Goal: Task Accomplishment & Management: Use online tool/utility

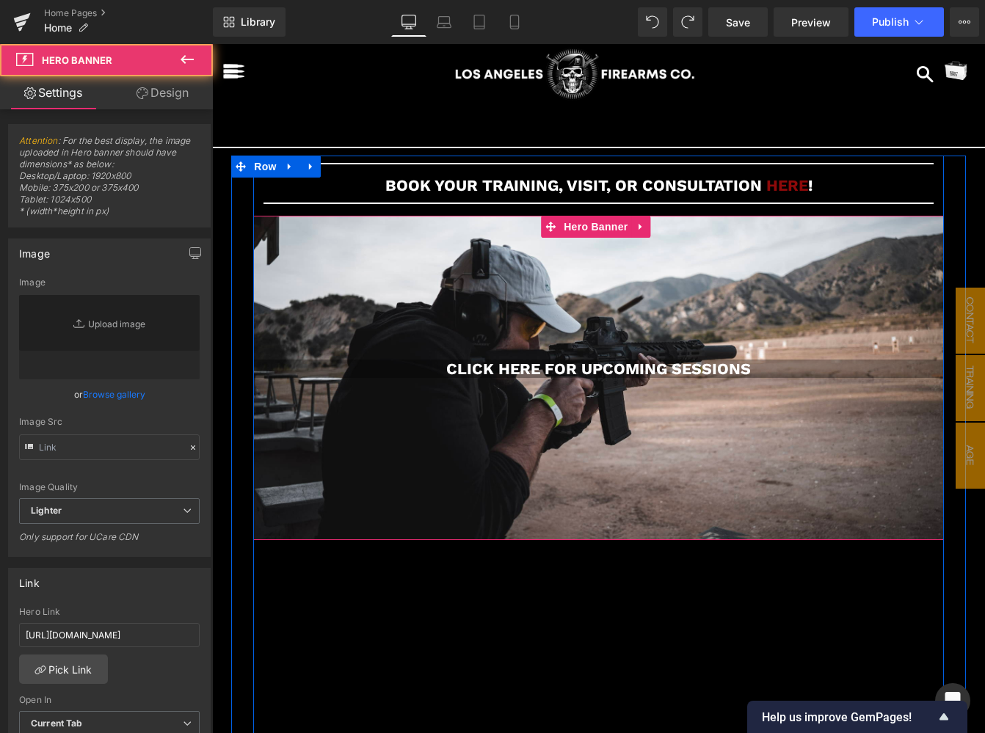
click at [854, 260] on div "CLICK HERE FOR UPCOMING SESSIONS Heading" at bounding box center [598, 378] width 691 height 325
type input "[URL][DOMAIN_NAME]"
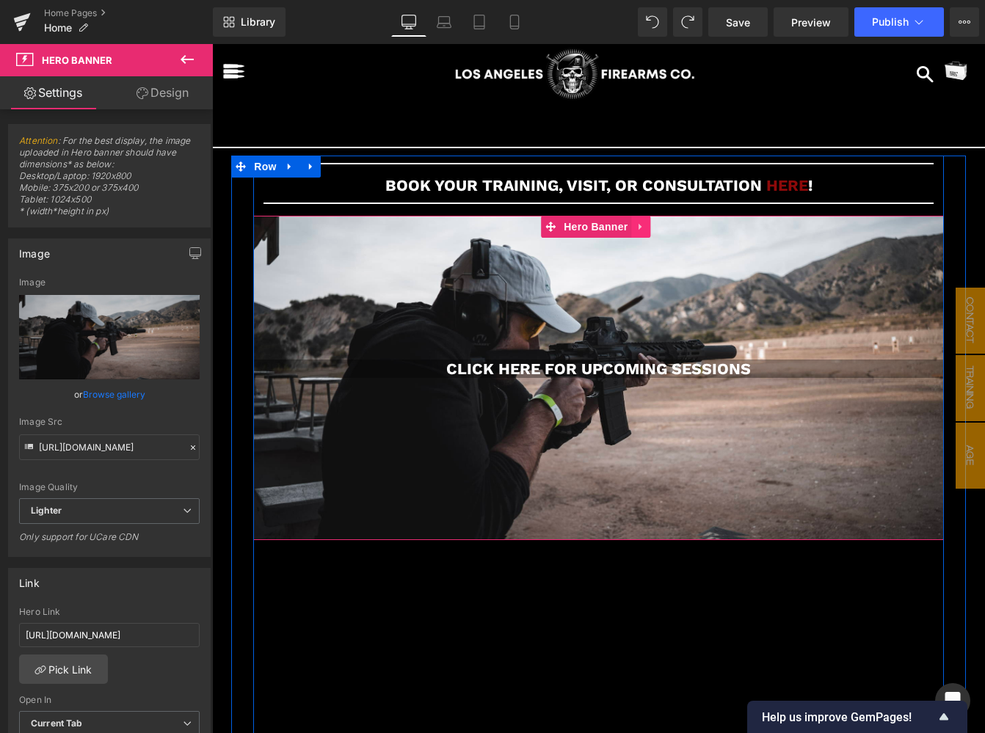
click at [643, 228] on icon at bounding box center [641, 226] width 10 height 11
click at [616, 225] on icon at bounding box center [612, 226] width 10 height 11
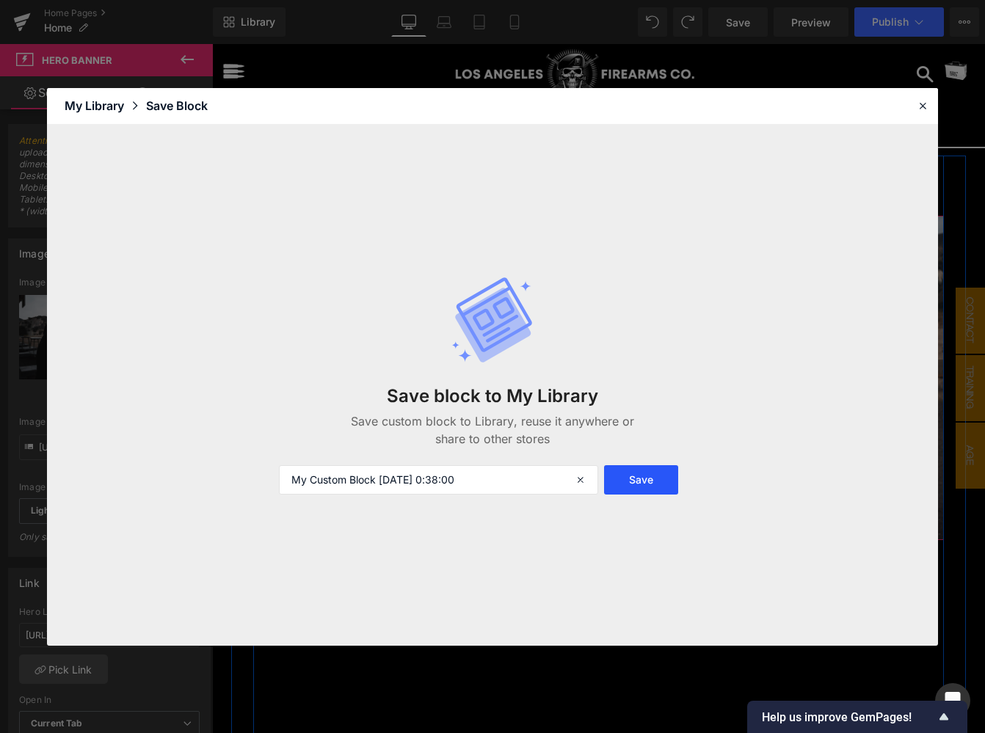
click at [643, 484] on button "Save" at bounding box center [641, 479] width 74 height 29
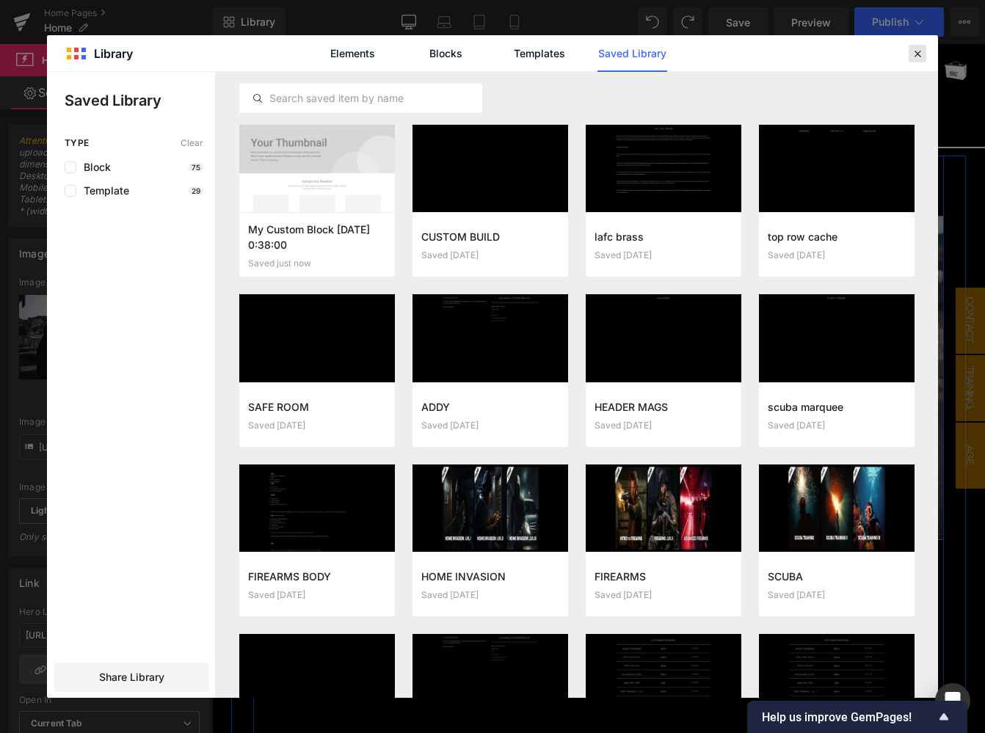
click at [917, 52] on icon at bounding box center [917, 53] width 13 height 13
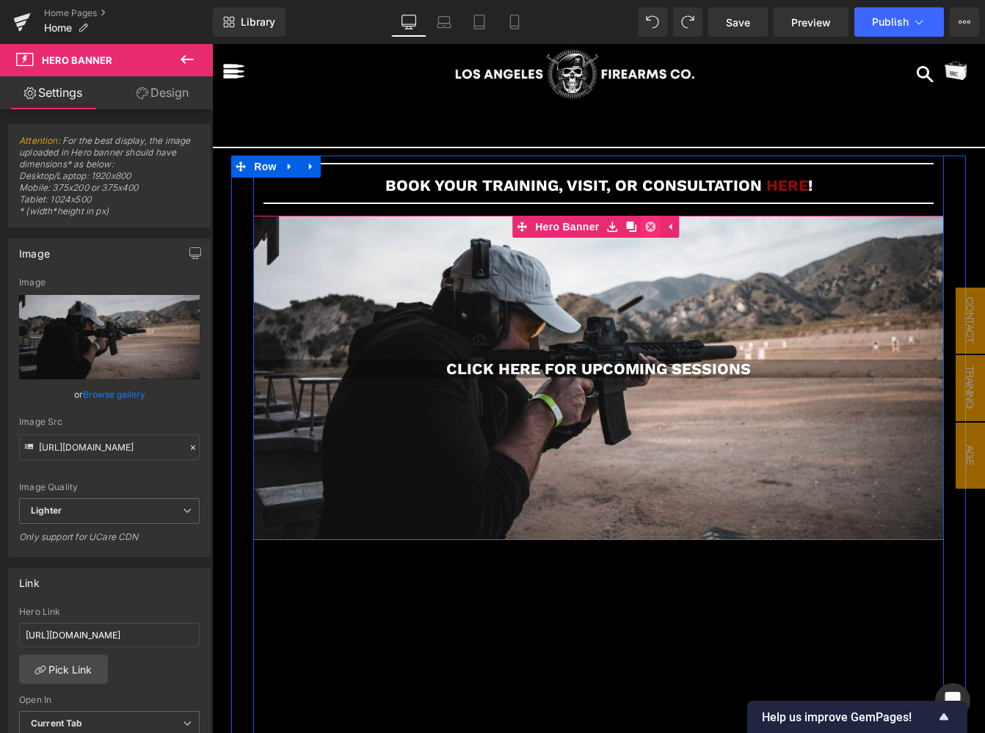
click at [654, 229] on icon at bounding box center [650, 227] width 10 height 10
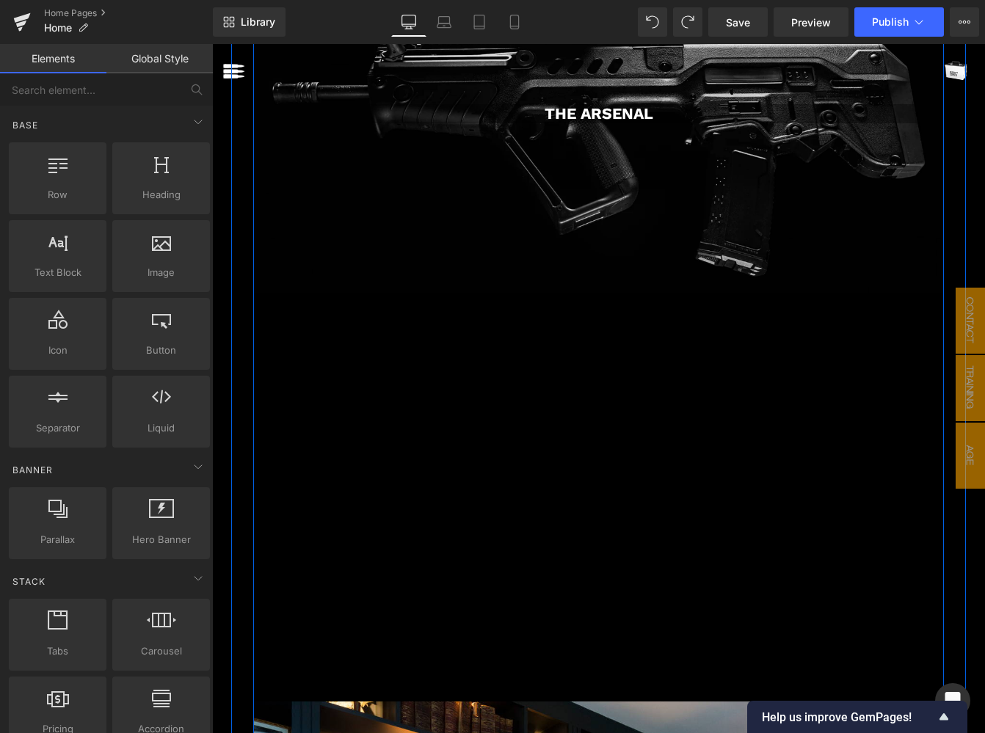
scroll to position [702, 0]
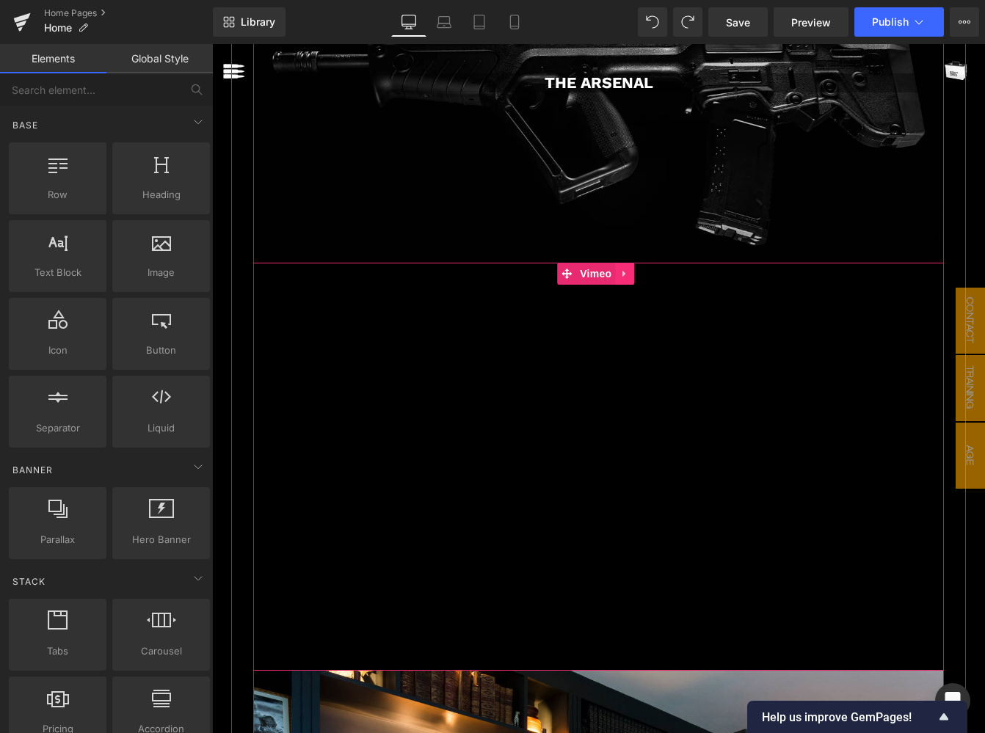
click at [625, 269] on icon at bounding box center [624, 274] width 10 height 11
click at [617, 269] on icon at bounding box center [615, 274] width 10 height 10
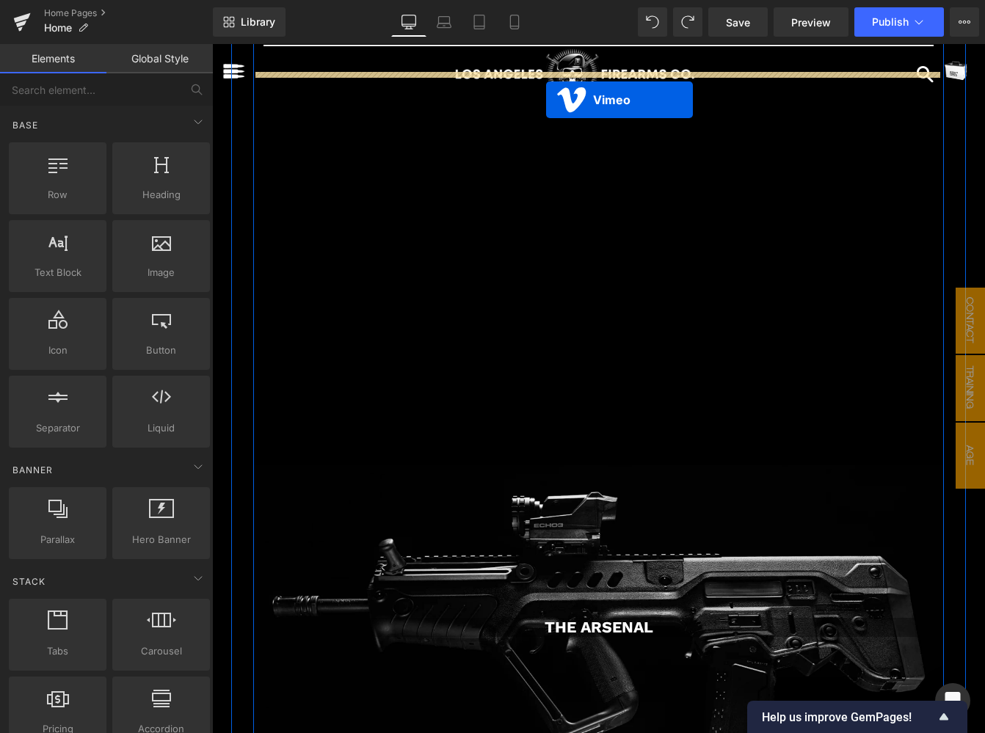
scroll to position [0, 0]
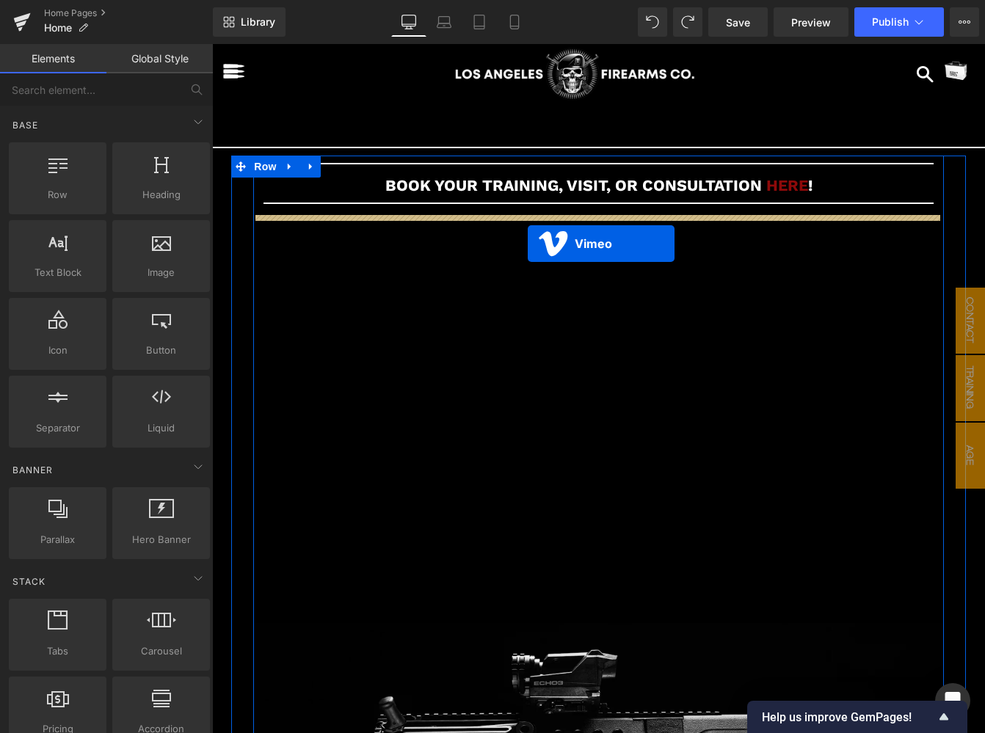
drag, startPoint x: 536, startPoint y: 241, endPoint x: 528, endPoint y: 244, distance: 8.6
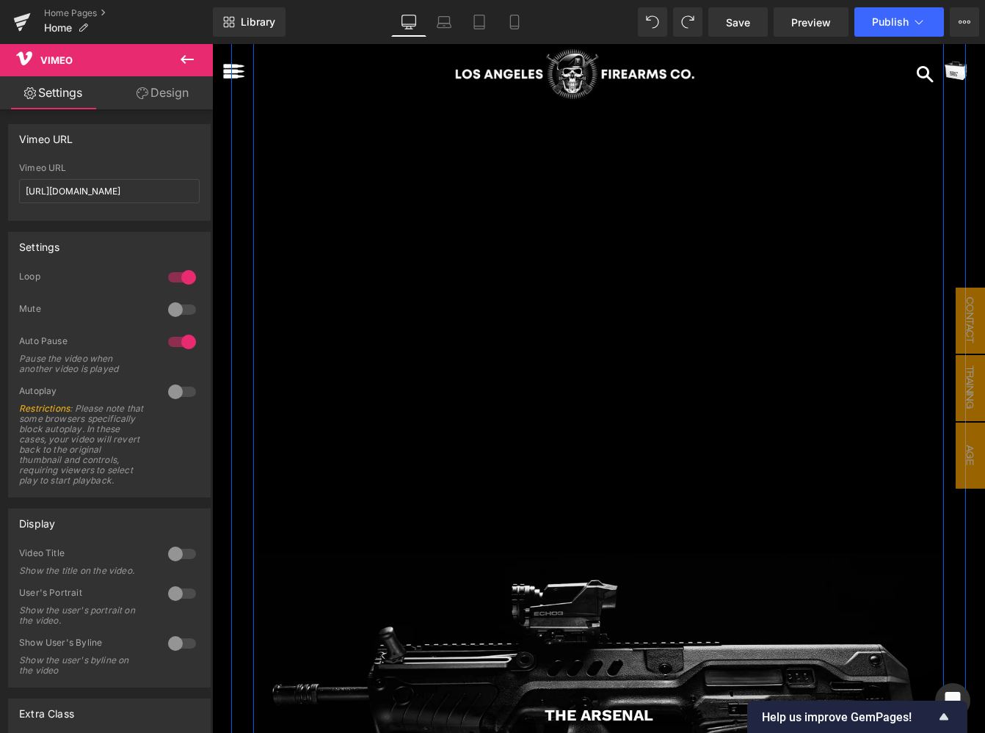
scroll to position [476, 0]
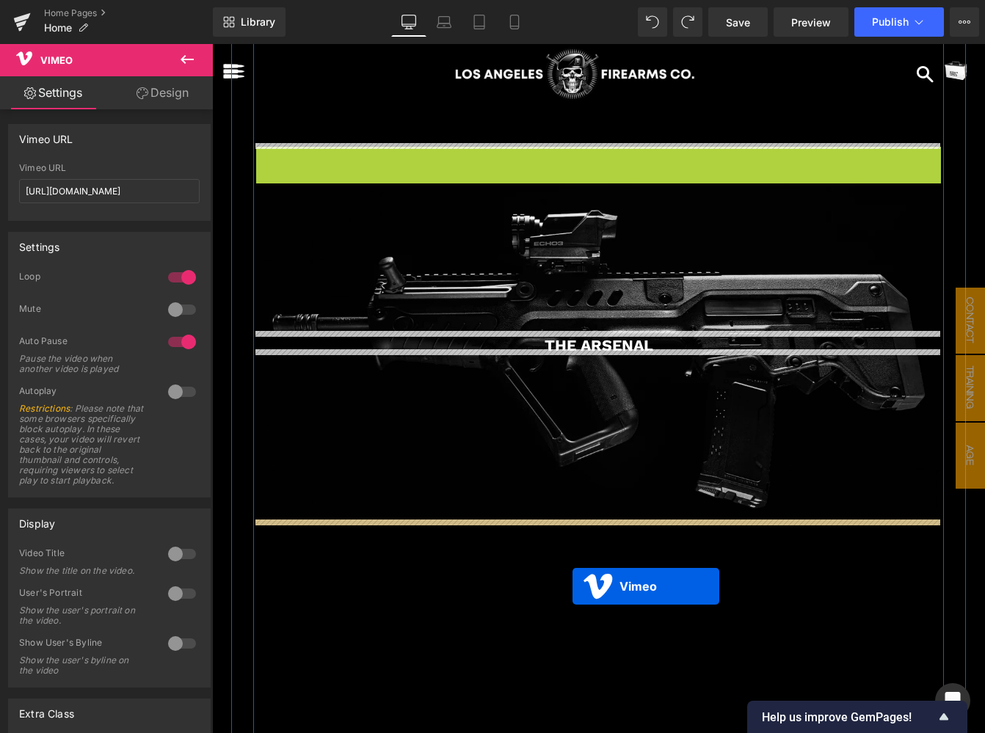
drag, startPoint x: 566, startPoint y: 154, endPoint x: 572, endPoint y: 586, distance: 432.4
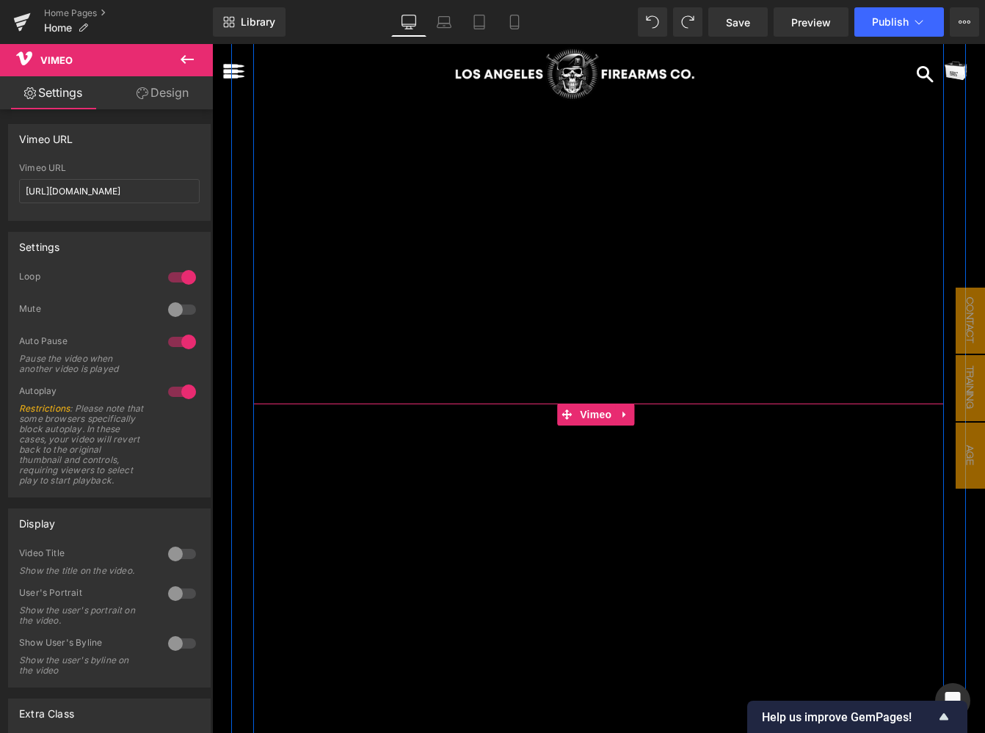
scroll to position [1000, 0]
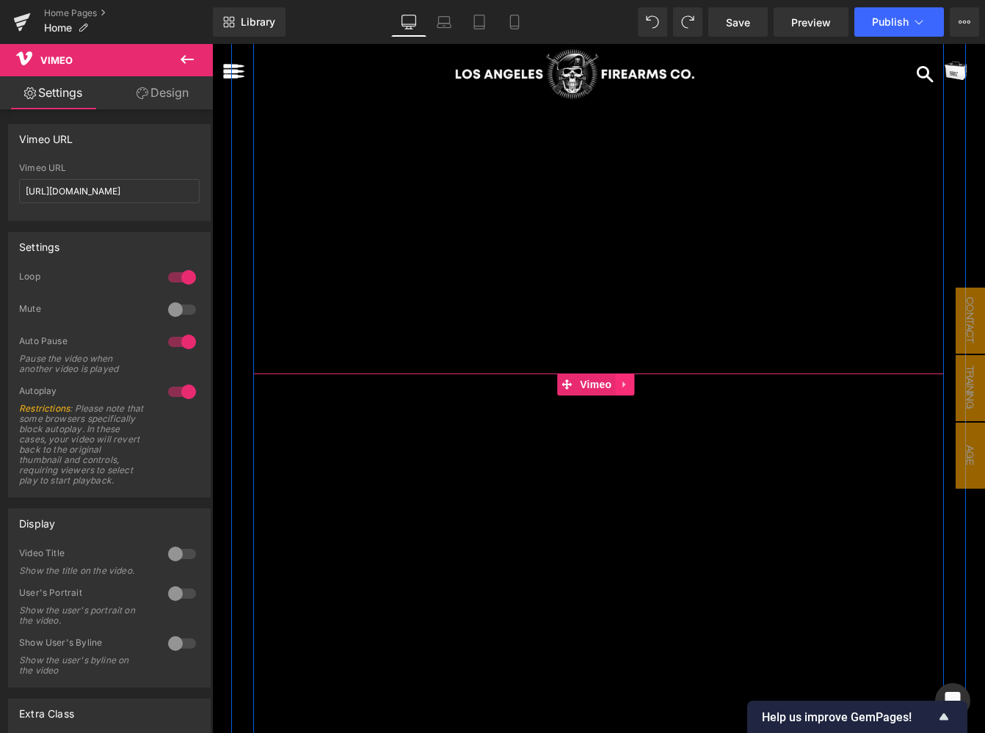
click at [625, 383] on link at bounding box center [624, 385] width 19 height 22
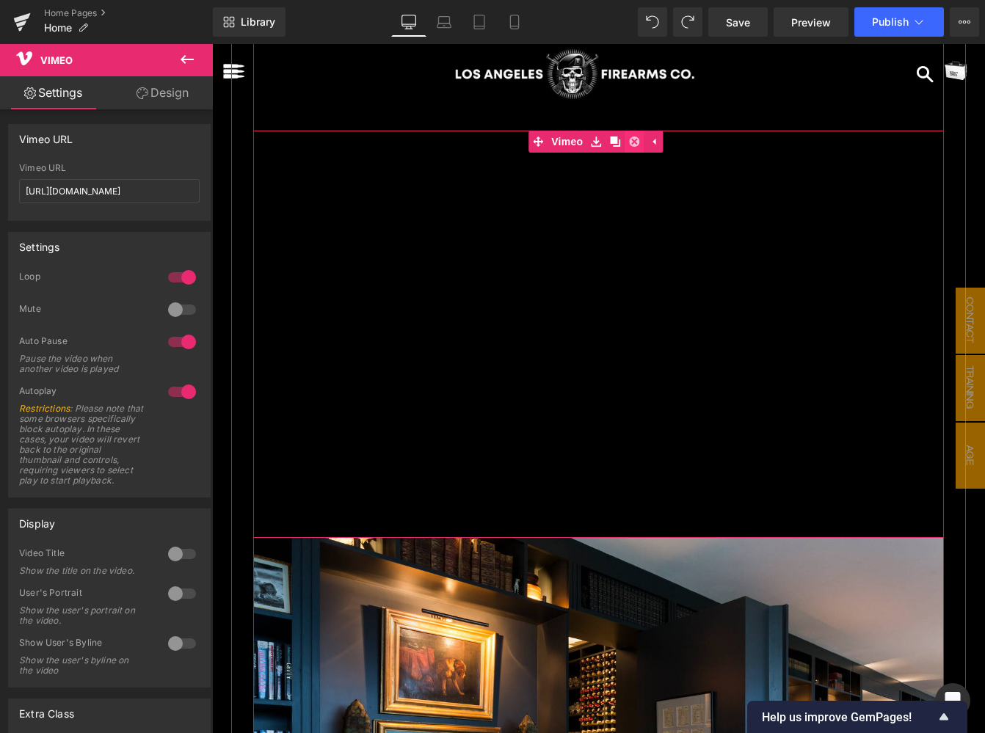
scroll to position [1242, 0]
click at [633, 137] on icon at bounding box center [634, 142] width 10 height 10
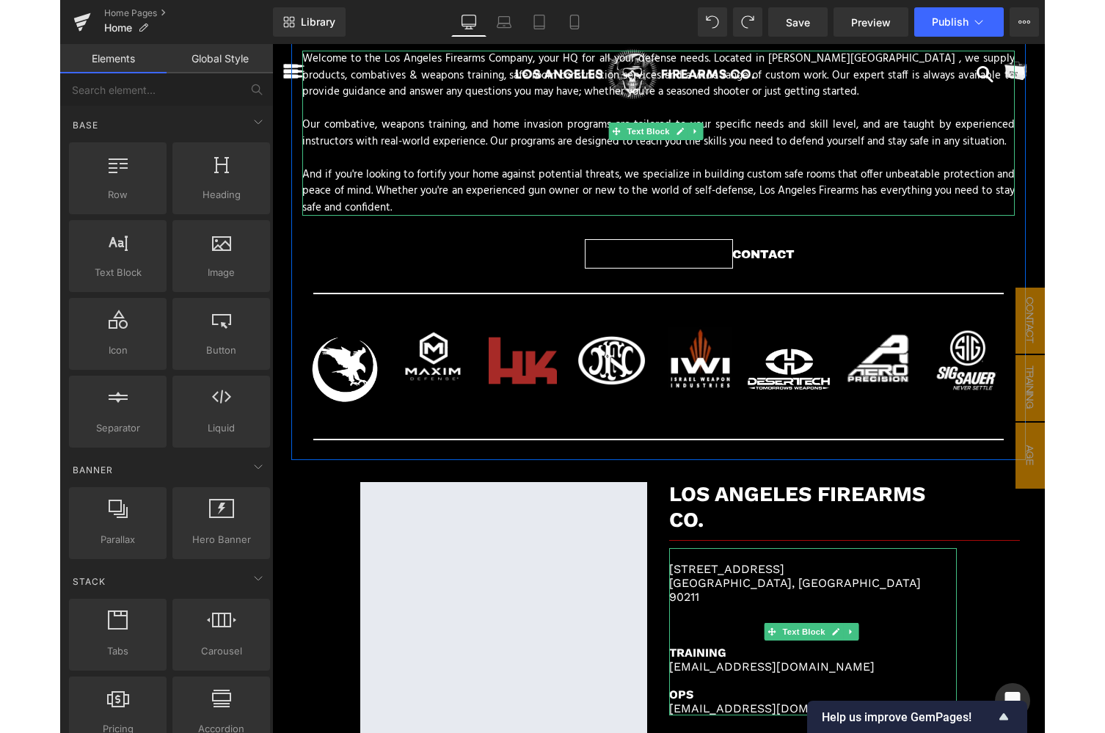
scroll to position [1846, 0]
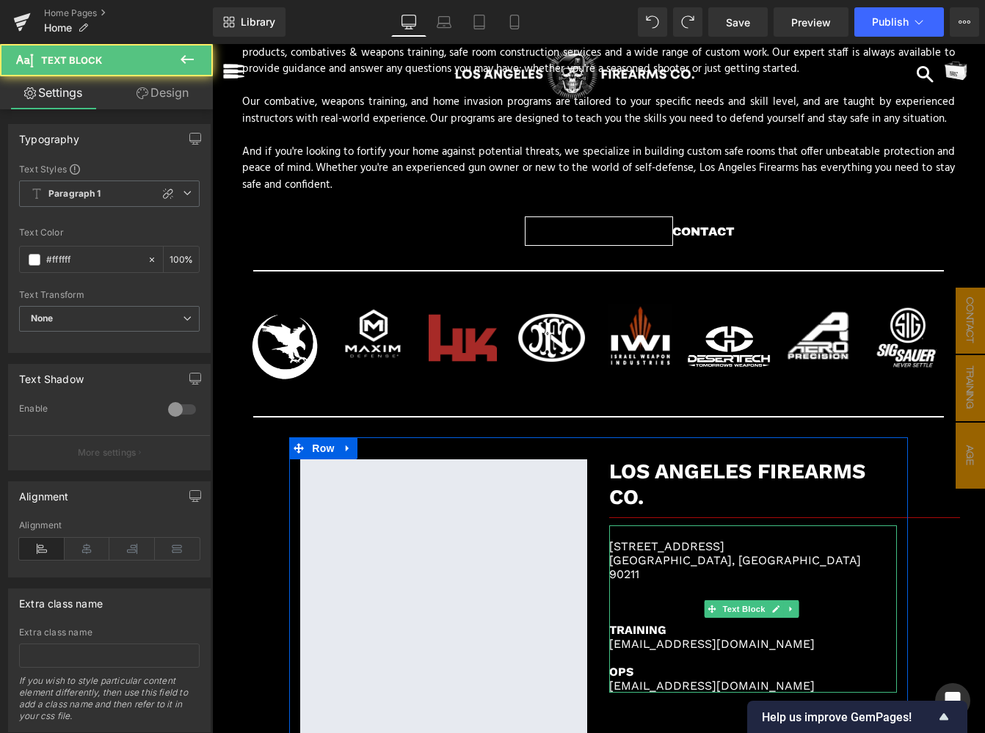
click at [646, 595] on p at bounding box center [752, 602] width 287 height 14
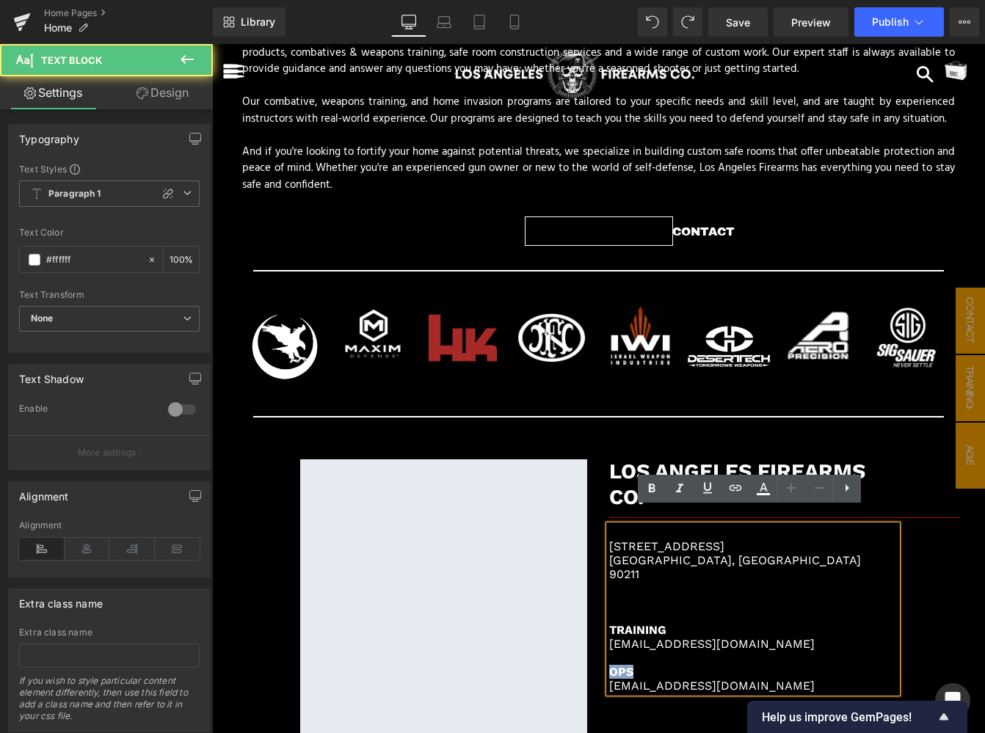
drag, startPoint x: 640, startPoint y: 653, endPoint x: 597, endPoint y: 652, distance: 42.6
click at [598, 652] on div "LOS ANGELES FIREARMS CO. Heading Separator [STREET_ADDRESS] TRAINING [EMAIL_ADD…" at bounding box center [752, 575] width 309 height 233
click at [636, 609] on p at bounding box center [752, 616] width 287 height 14
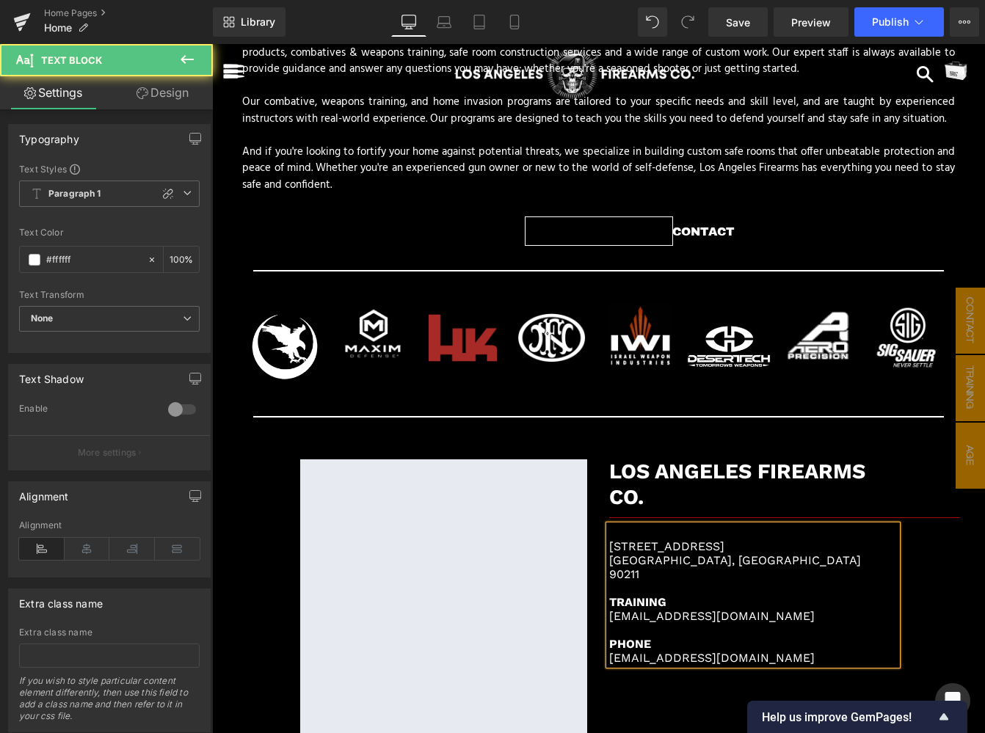
click at [633, 526] on p at bounding box center [752, 533] width 287 height 14
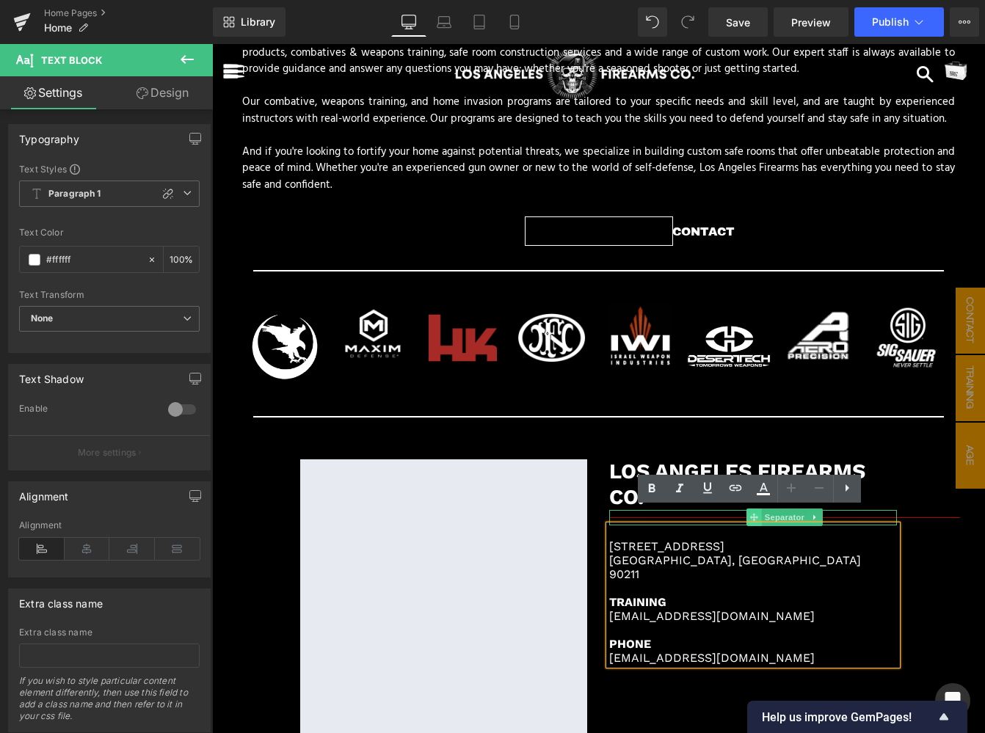
drag, startPoint x: 633, startPoint y: 516, endPoint x: 751, endPoint y: 499, distance: 118.6
click at [751, 499] on div "LOS ANGELES FIREARMS CO. Heading Separator [STREET_ADDRESS] TRAINING [EMAIL_ADD…" at bounding box center [752, 561] width 309 height 205
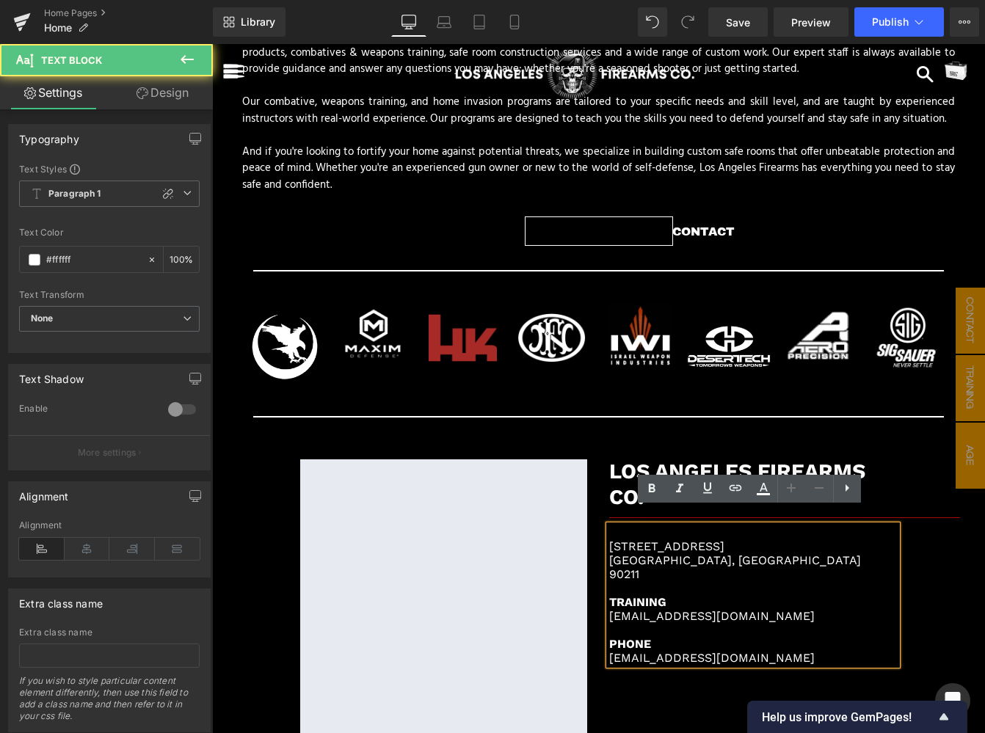
click at [696, 567] on p "90211" at bounding box center [752, 574] width 287 height 14
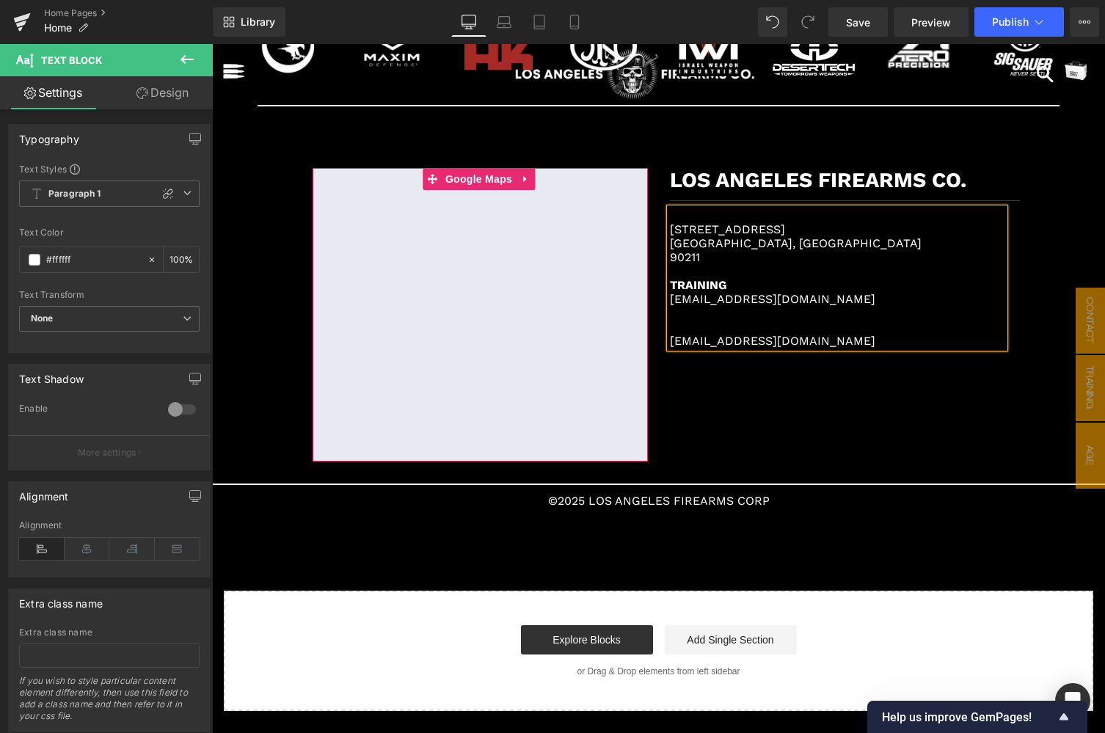
scroll to position [2449, 0]
click at [670, 330] on b "#:" at bounding box center [676, 327] width 12 height 14
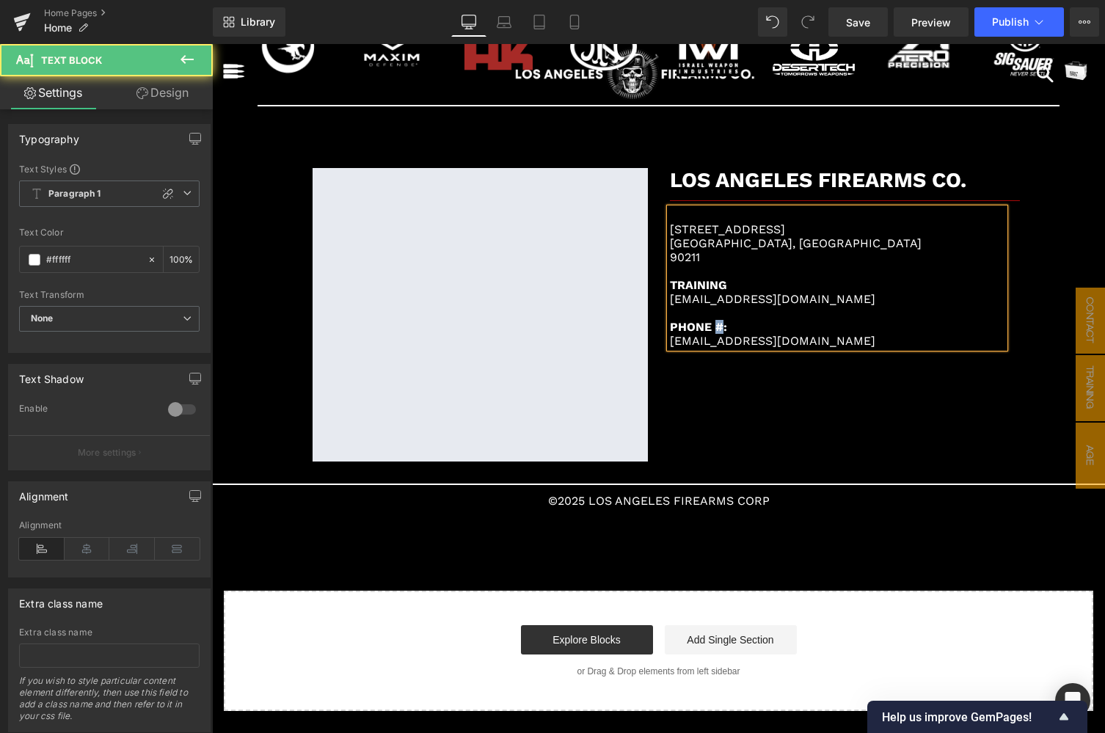
click at [714, 327] on b "PHONE #:" at bounding box center [698, 327] width 57 height 14
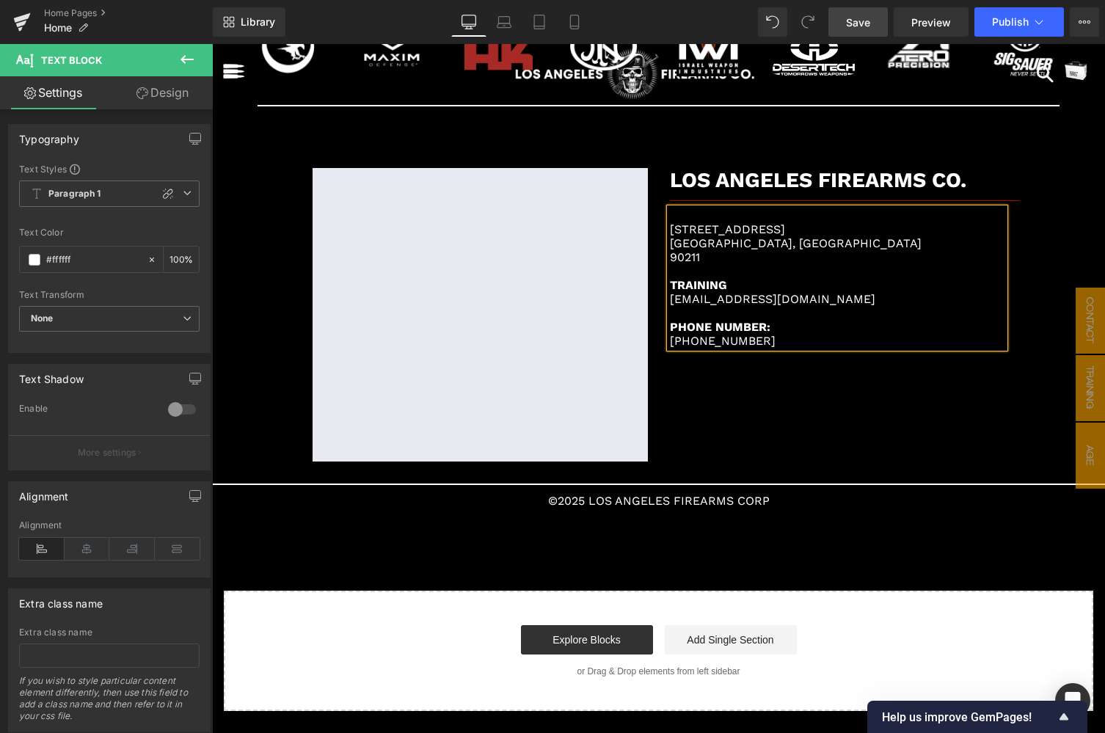
click at [870, 25] on span "Save" at bounding box center [858, 22] width 24 height 15
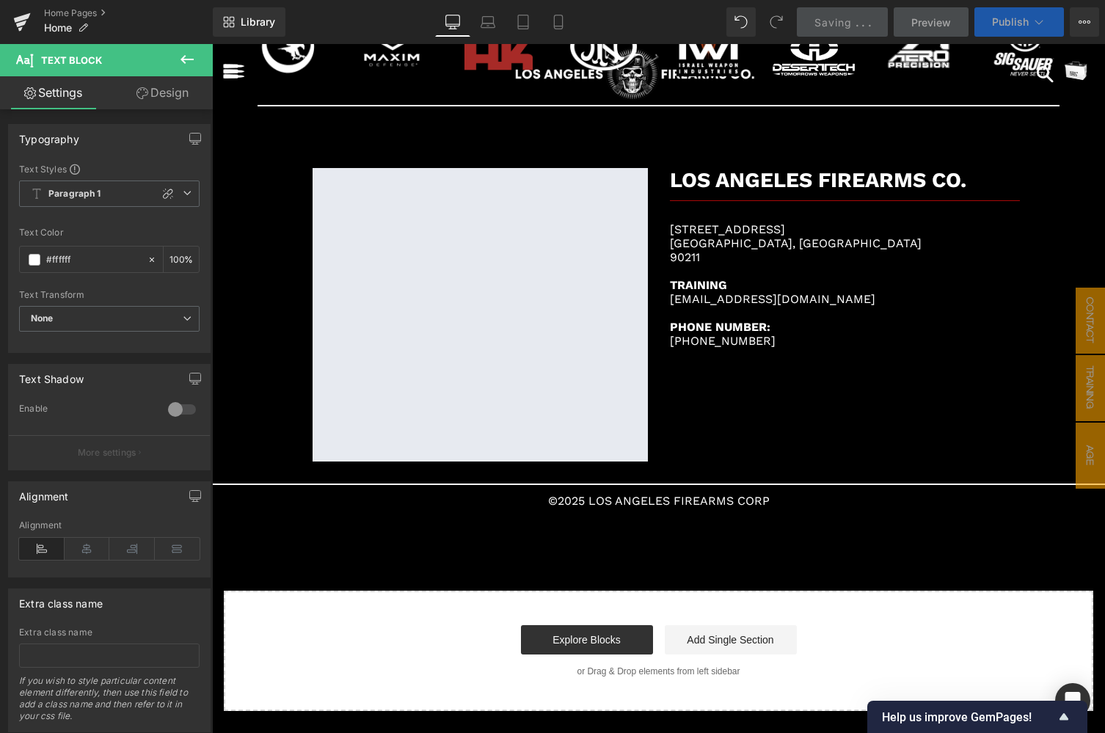
click at [984, 28] on button "Publish" at bounding box center [1020, 21] width 90 height 29
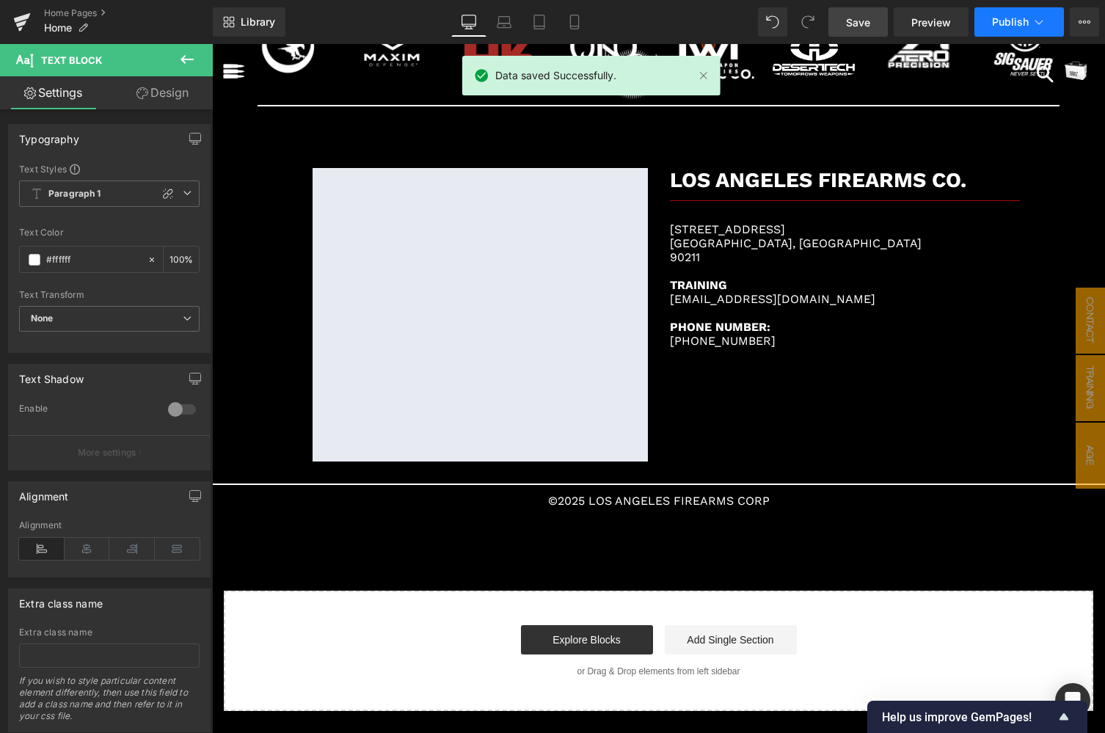
click at [984, 17] on span "Publish" at bounding box center [1010, 22] width 37 height 12
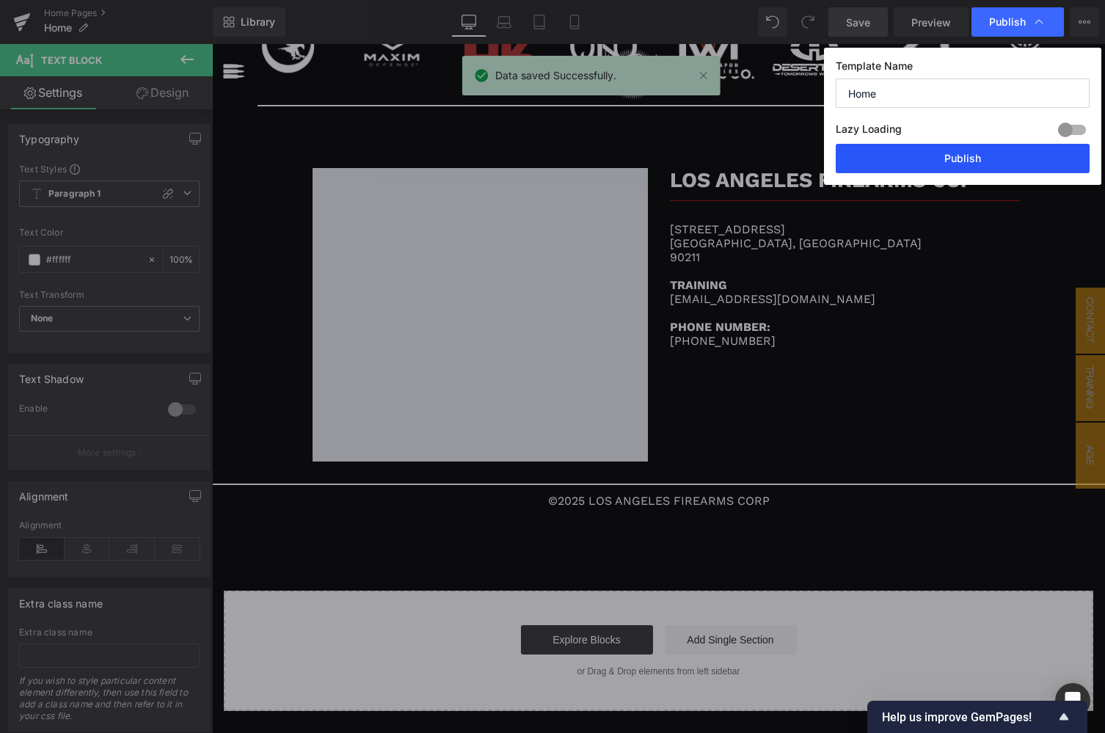
click at [964, 160] on button "Publish" at bounding box center [963, 158] width 254 height 29
